Goal: Information Seeking & Learning: Check status

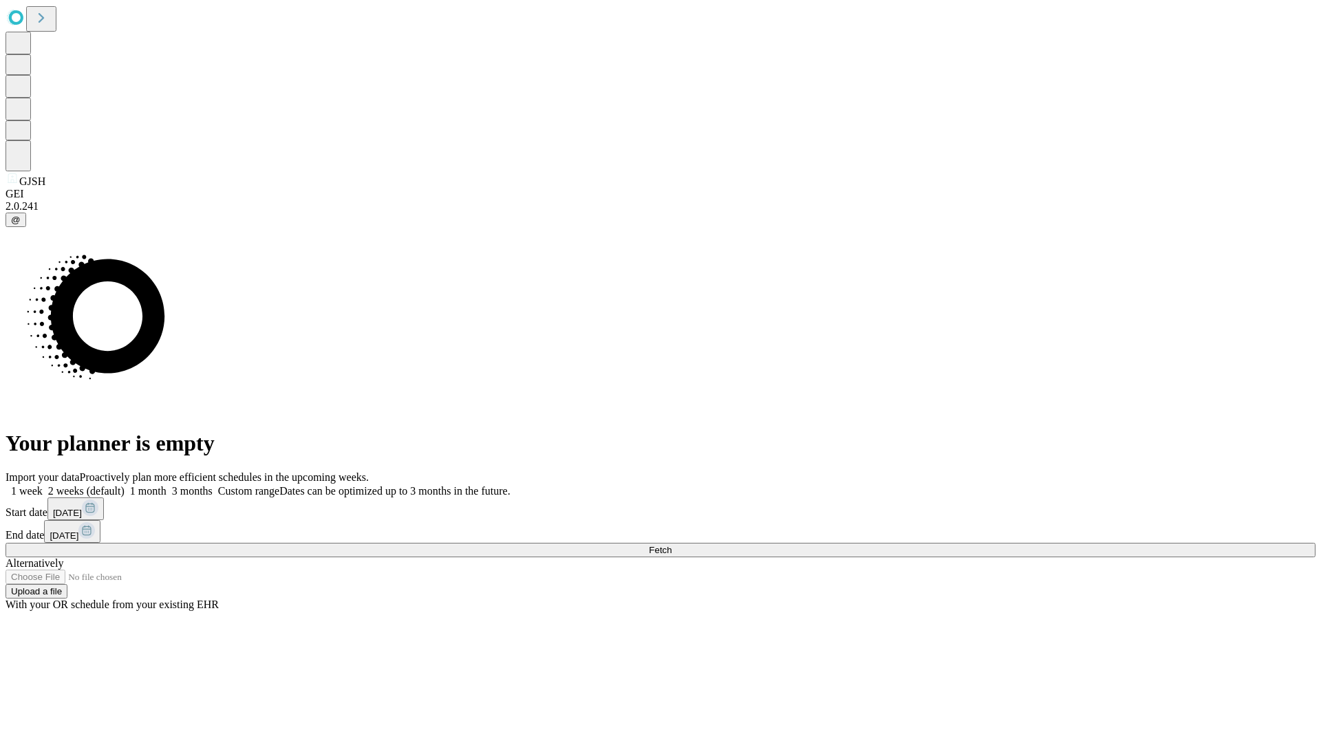
click at [672, 545] on span "Fetch" at bounding box center [660, 550] width 23 height 10
